Goal: Download file/media

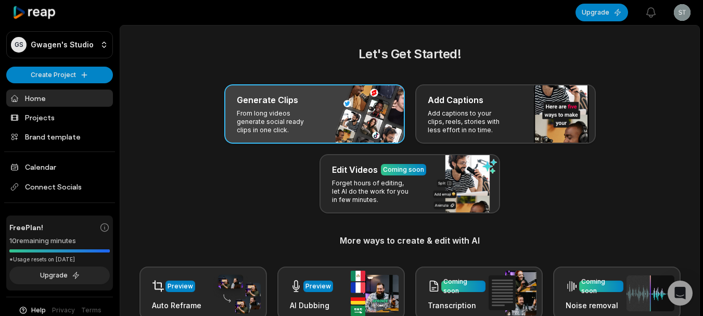
click at [295, 126] on p "From long videos generate social ready clips in one click." at bounding box center [277, 121] width 81 height 25
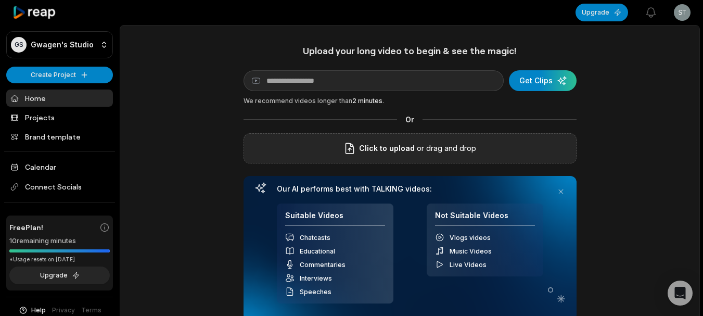
click at [392, 153] on span "Click to upload" at bounding box center [387, 148] width 56 height 12
click at [0, 0] on input "Click to upload" at bounding box center [0, 0] width 0 height 0
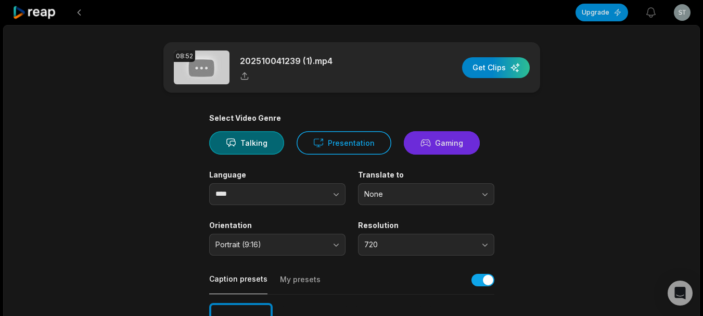
click at [435, 141] on button "Gaming" at bounding box center [442, 142] width 76 height 23
click at [437, 141] on button "Gaming" at bounding box center [442, 142] width 76 height 23
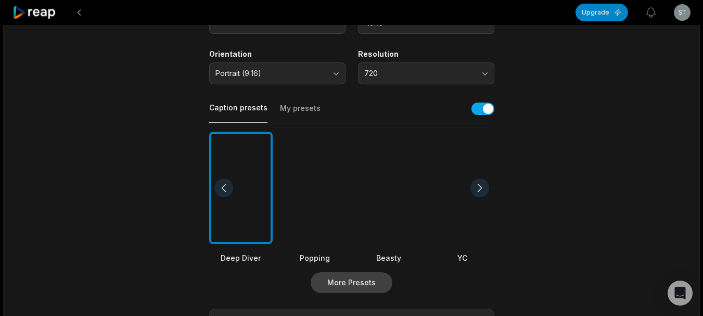
scroll to position [260, 0]
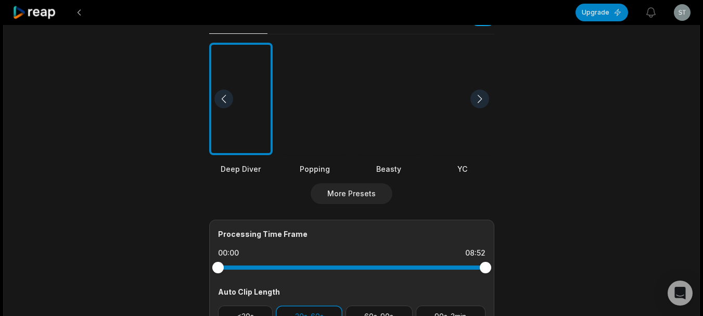
click at [389, 127] on div at bounding box center [389, 99] width 64 height 113
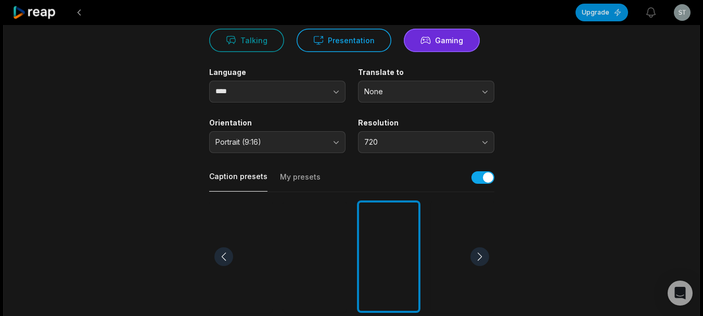
scroll to position [18, 0]
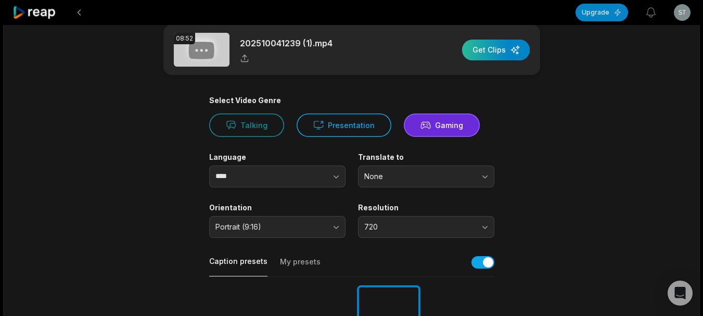
click at [490, 51] on div "button" at bounding box center [496, 50] width 68 height 21
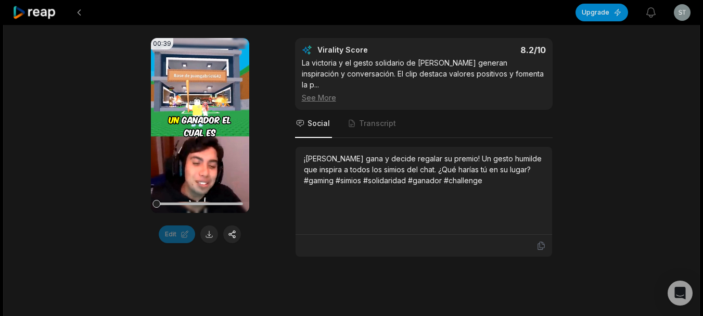
scroll to position [208, 0]
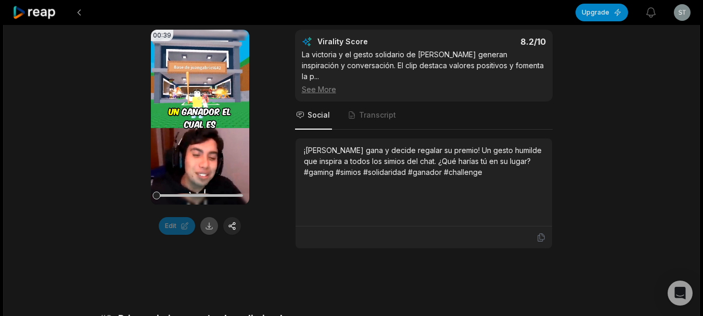
click at [206, 222] on button at bounding box center [209, 226] width 18 height 18
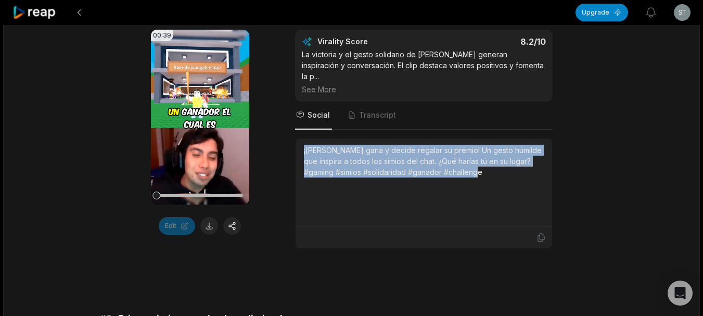
drag, startPoint x: 312, startPoint y: 140, endPoint x: 516, endPoint y: 193, distance: 210.8
click at [516, 193] on div "¡[PERSON_NAME] gana y decide regalar su premio! Un gesto humilde que inspira a …" at bounding box center [424, 182] width 240 height 75
copy div "¡[PERSON_NAME] gana y decide regalar su premio! Un gesto humilde que inspira a …"
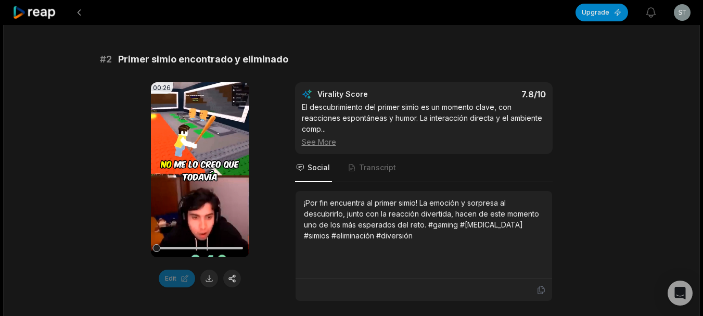
scroll to position [468, 0]
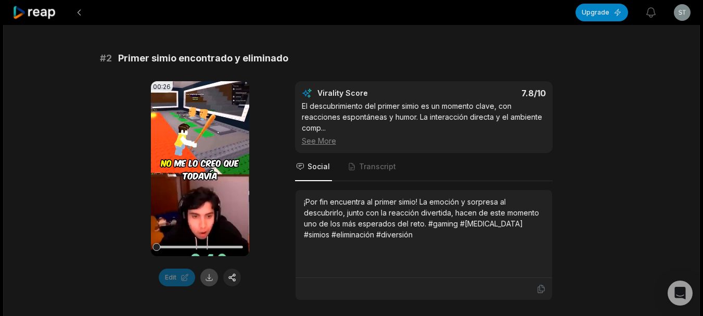
click at [214, 271] on button at bounding box center [209, 278] width 18 height 18
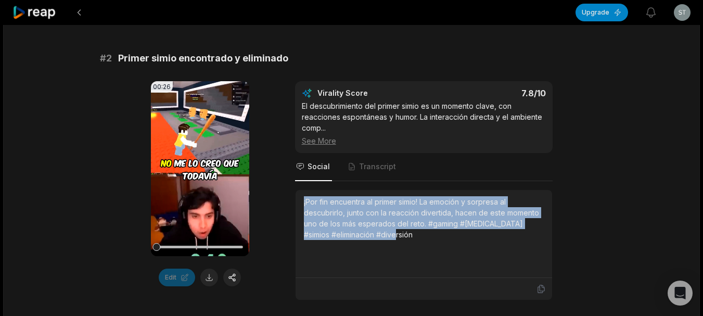
drag, startPoint x: 306, startPoint y: 192, endPoint x: 415, endPoint y: 226, distance: 114.7
click at [415, 226] on div "¡Por fin encuentra al primer simio! La emoción y sorpresa al descubrirlo, junto…" at bounding box center [424, 218] width 240 height 44
copy div "¡Por fin encuentra al primer simio! La emoción y sorpresa al descubrirlo, junto…"
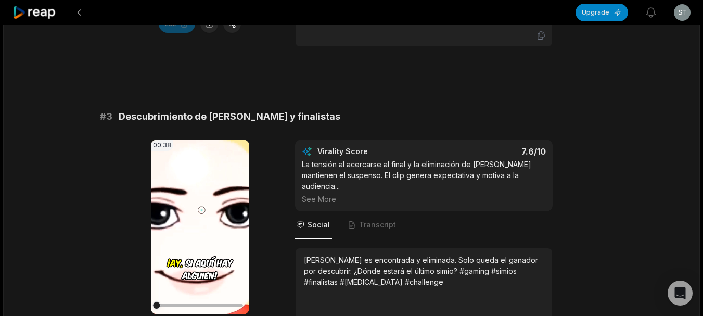
scroll to position [781, 0]
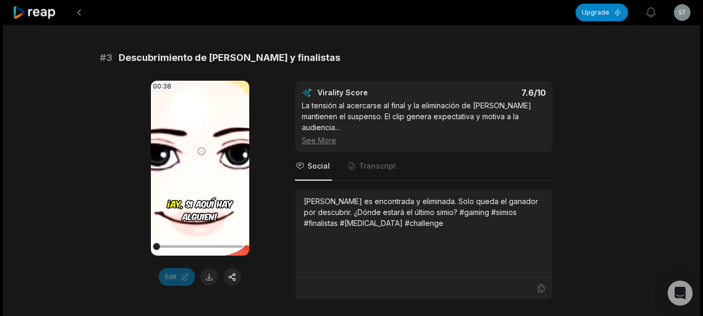
click at [207, 138] on video "Your browser does not support mp4 format." at bounding box center [200, 168] width 98 height 175
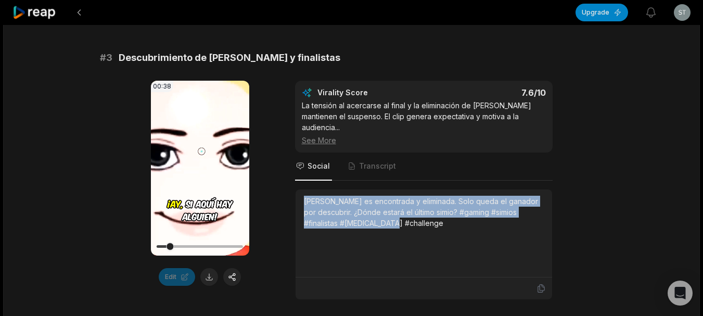
drag, startPoint x: 303, startPoint y: 178, endPoint x: 389, endPoint y: 204, distance: 89.6
click at [389, 204] on div "[PERSON_NAME] es encontrada y eliminada. Solo queda el ganador por descubrir. ¿…" at bounding box center [424, 233] width 257 height 88
copy div "[PERSON_NAME] es encontrada y eliminada. Solo queda el ganador por descubrir. ¿…"
click at [212, 268] on button at bounding box center [209, 277] width 18 height 18
click at [219, 195] on video "Your browser does not support mp4 format." at bounding box center [200, 168] width 98 height 175
